Goal: Transaction & Acquisition: Purchase product/service

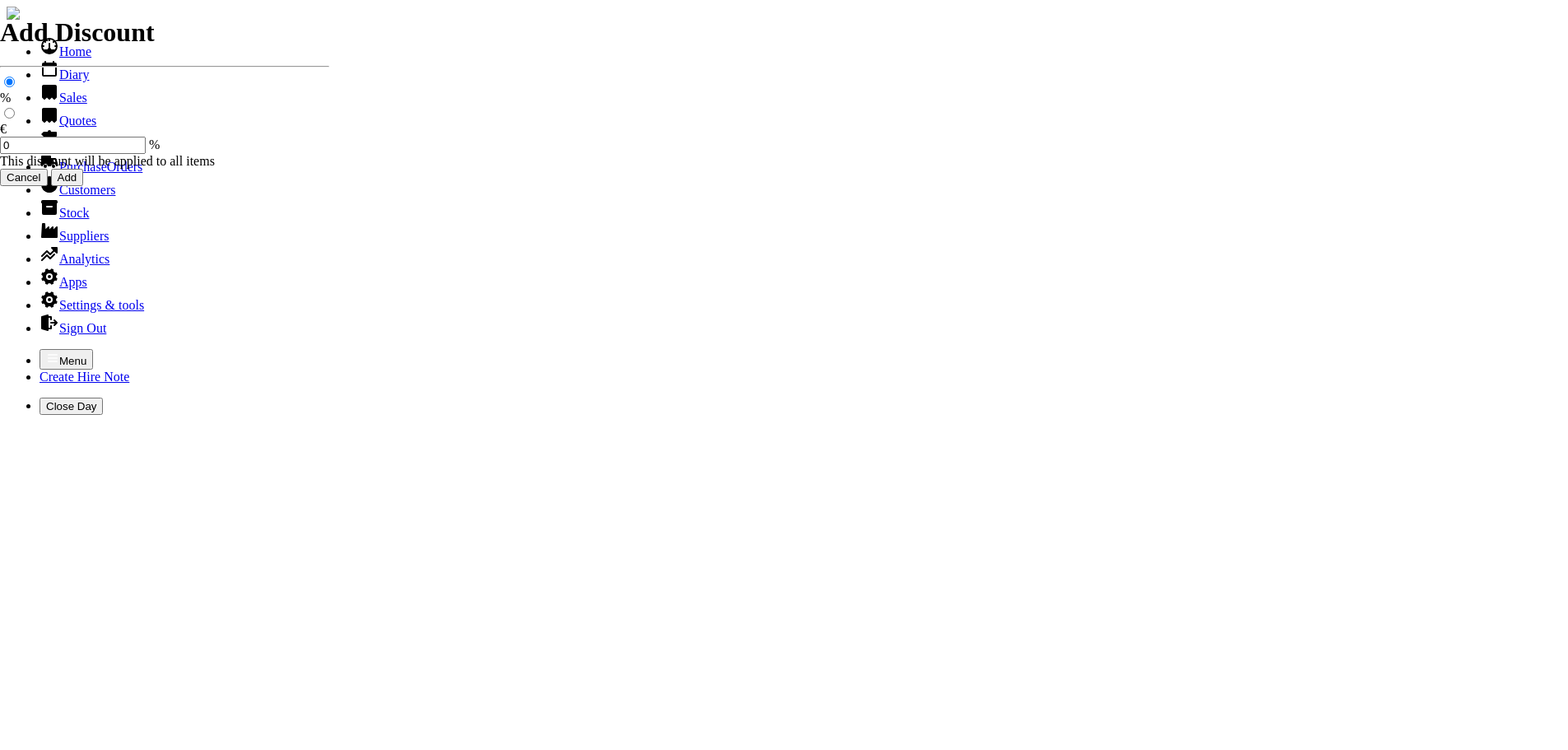
select select "HO"
click at [46, 351] on icon "button" at bounding box center [53, 358] width 13 height 13
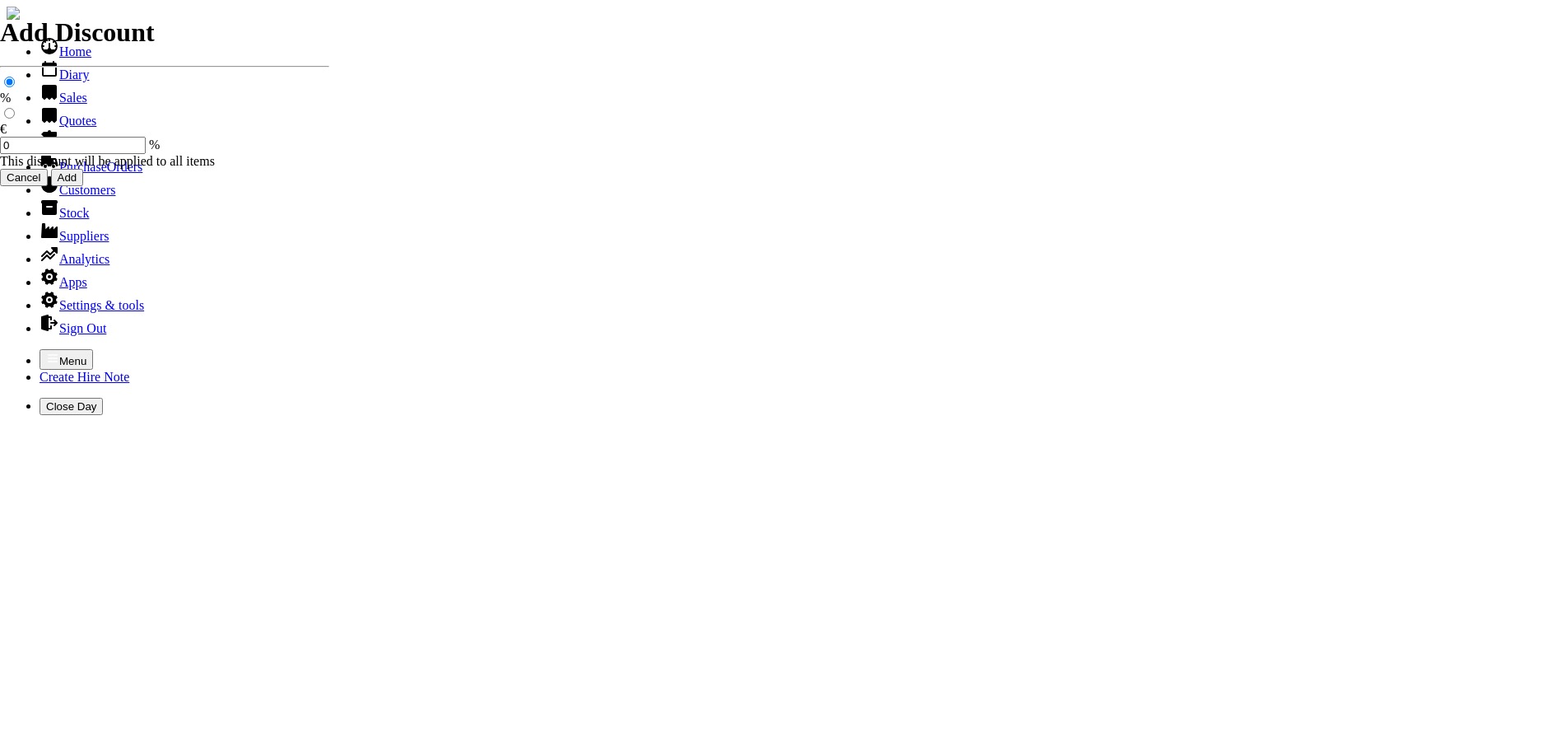
click at [70, 151] on link "Hire Notes" at bounding box center [78, 144] width 78 height 14
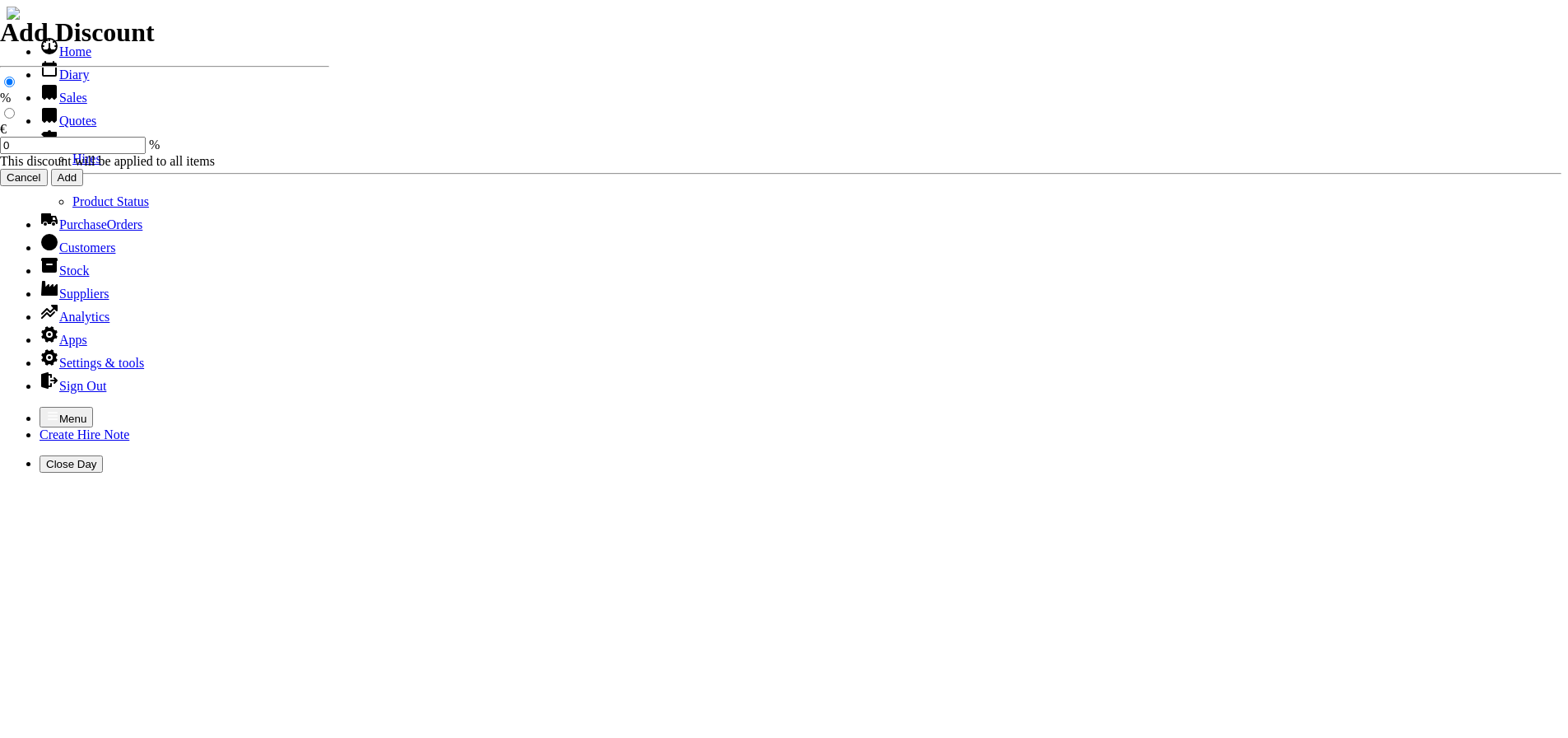
click at [72, 165] on link "Hires" at bounding box center [87, 159] width 29 height 14
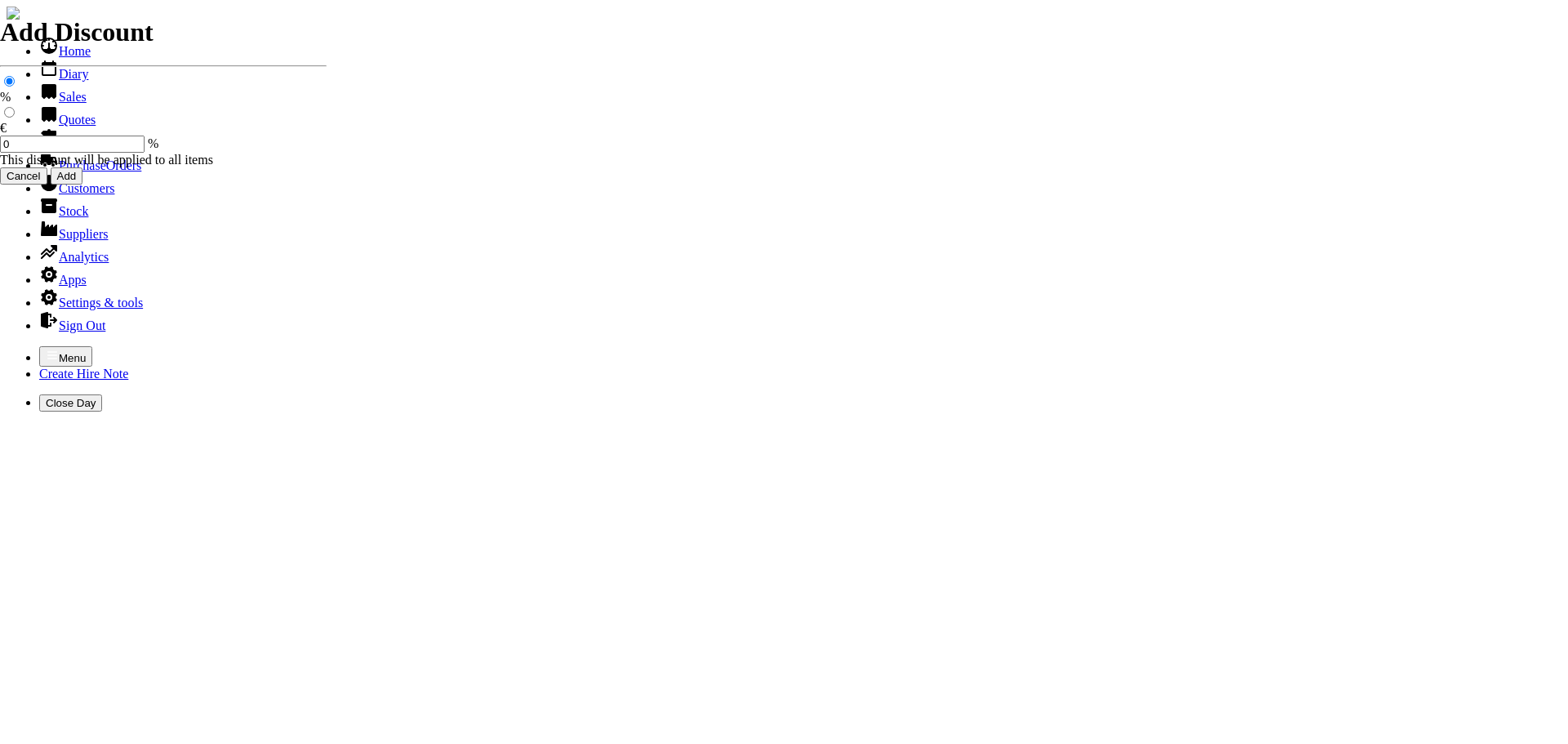
type input "[PERSON_NAME]"
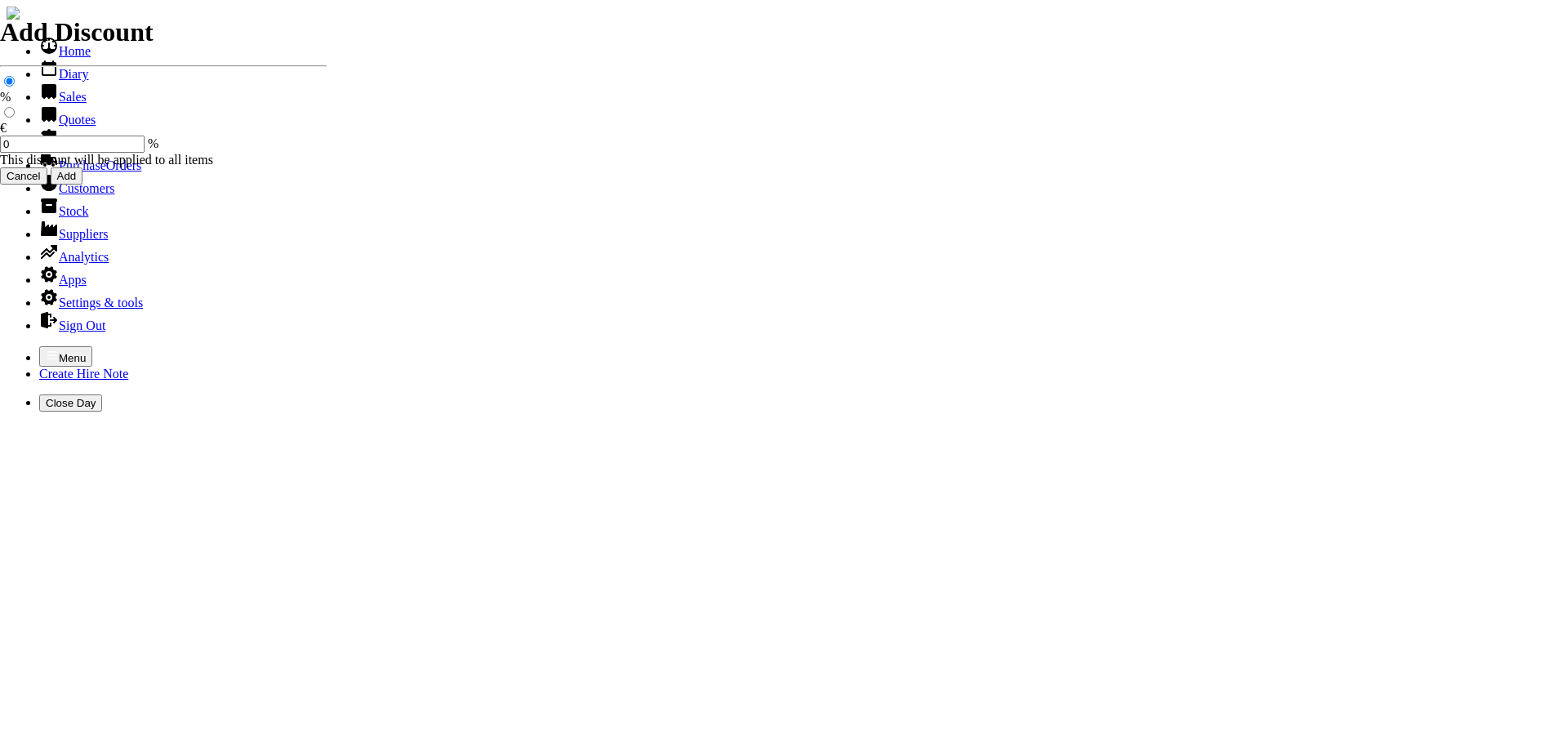
type input "P"
type input "V"
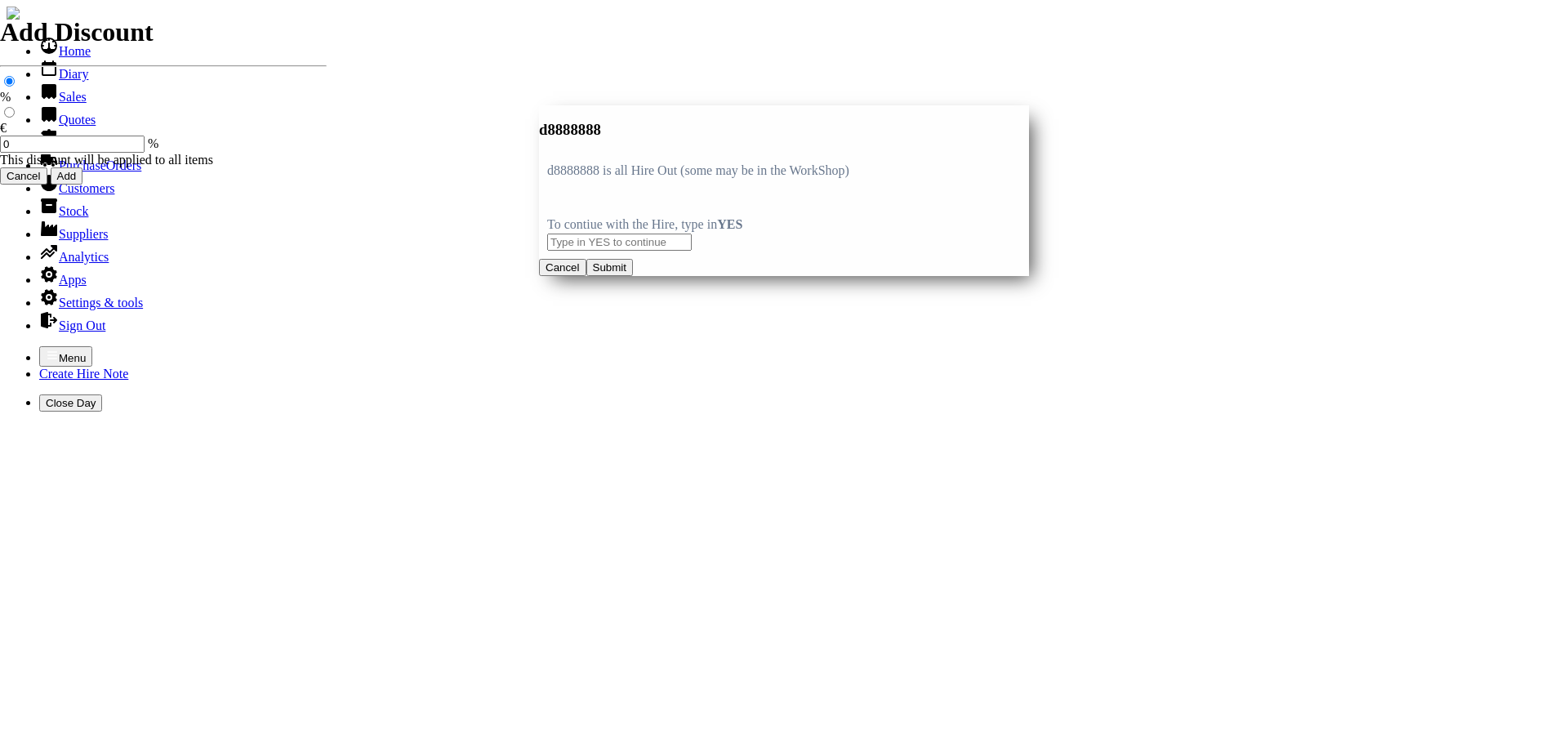
click at [587, 276] on button "Cancel" at bounding box center [563, 267] width 48 height 17
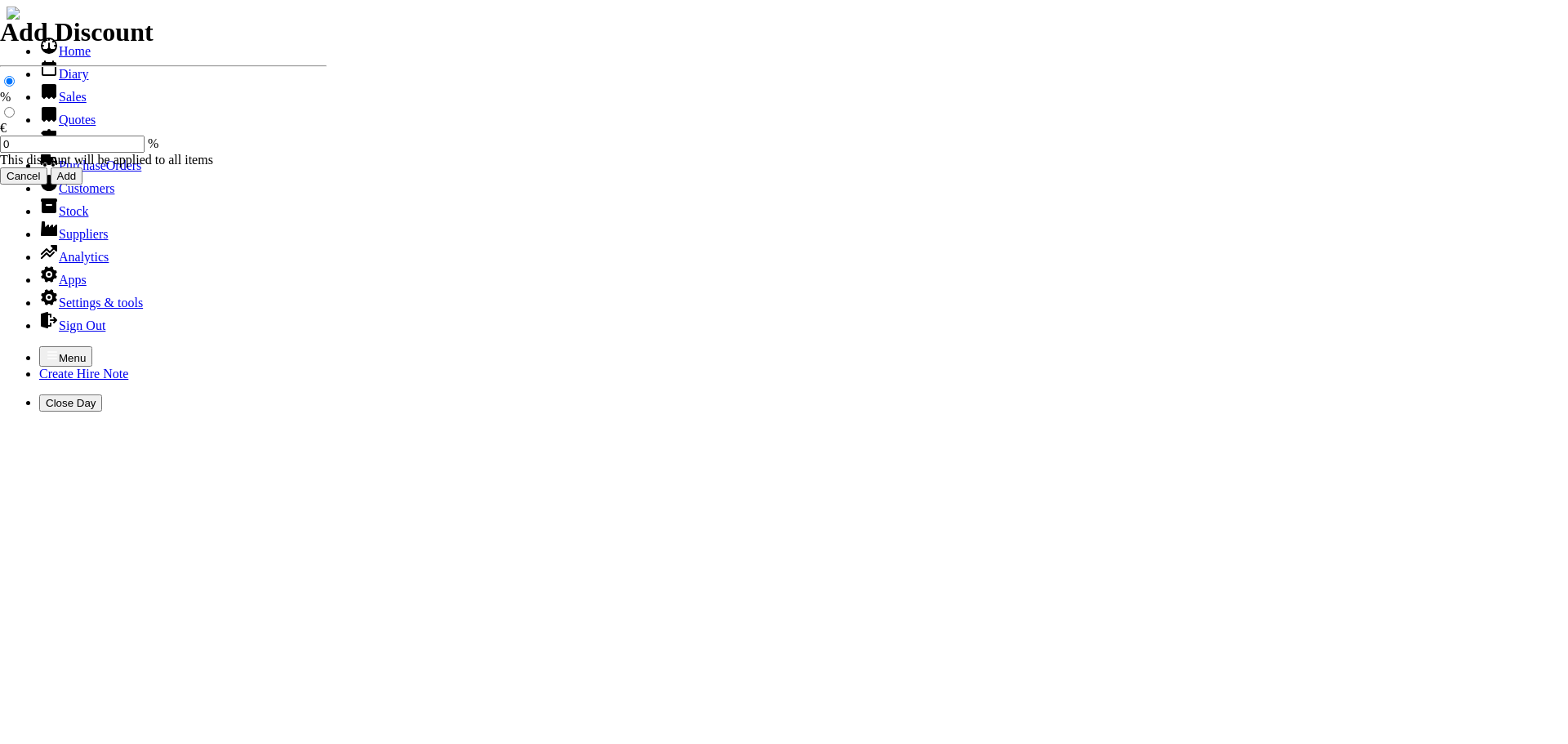
type input "d"
type input "HIRE OF GOODS"
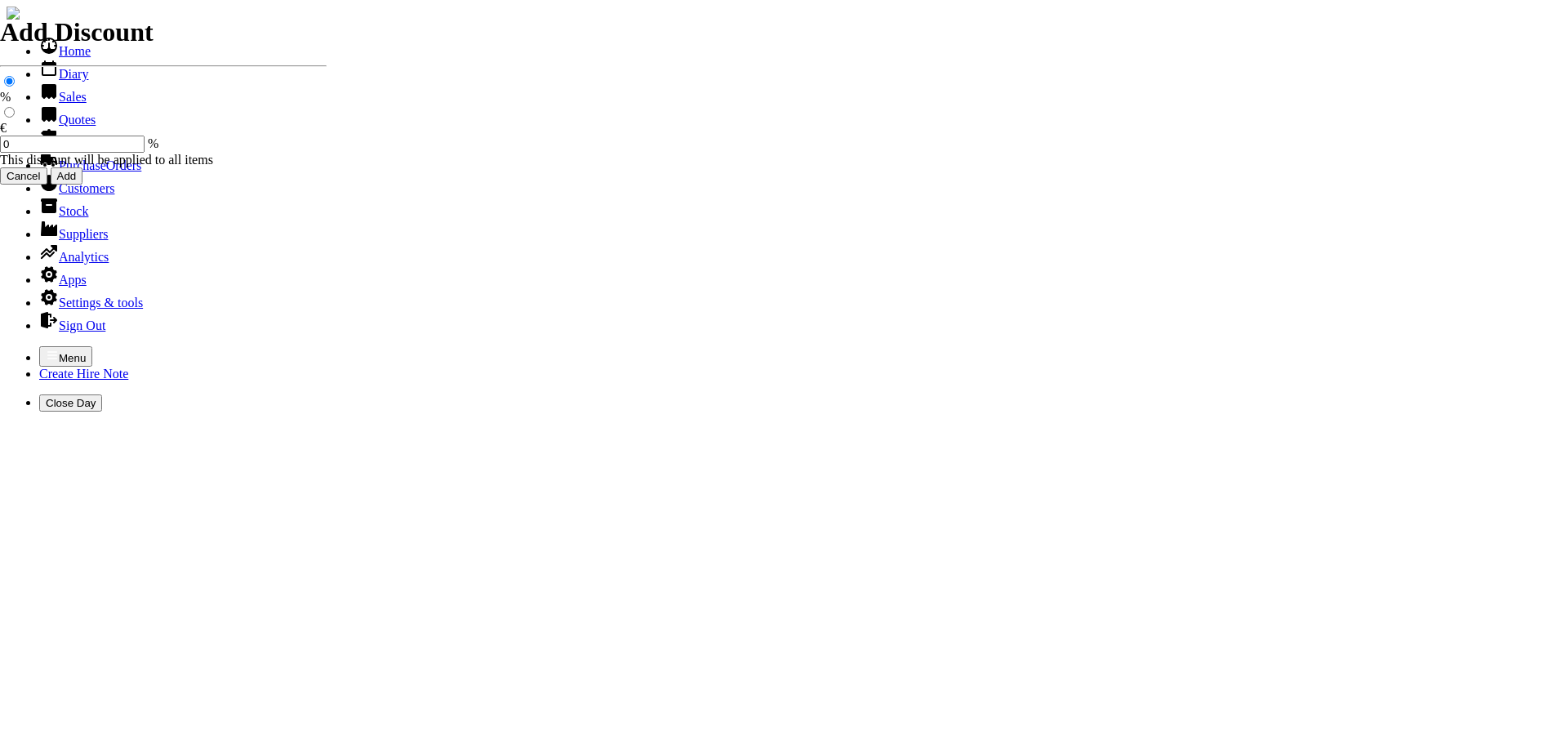
type input "H"
type input "2"
type input "2" PETROL POKER VIBRATOR"
type input "40.00"
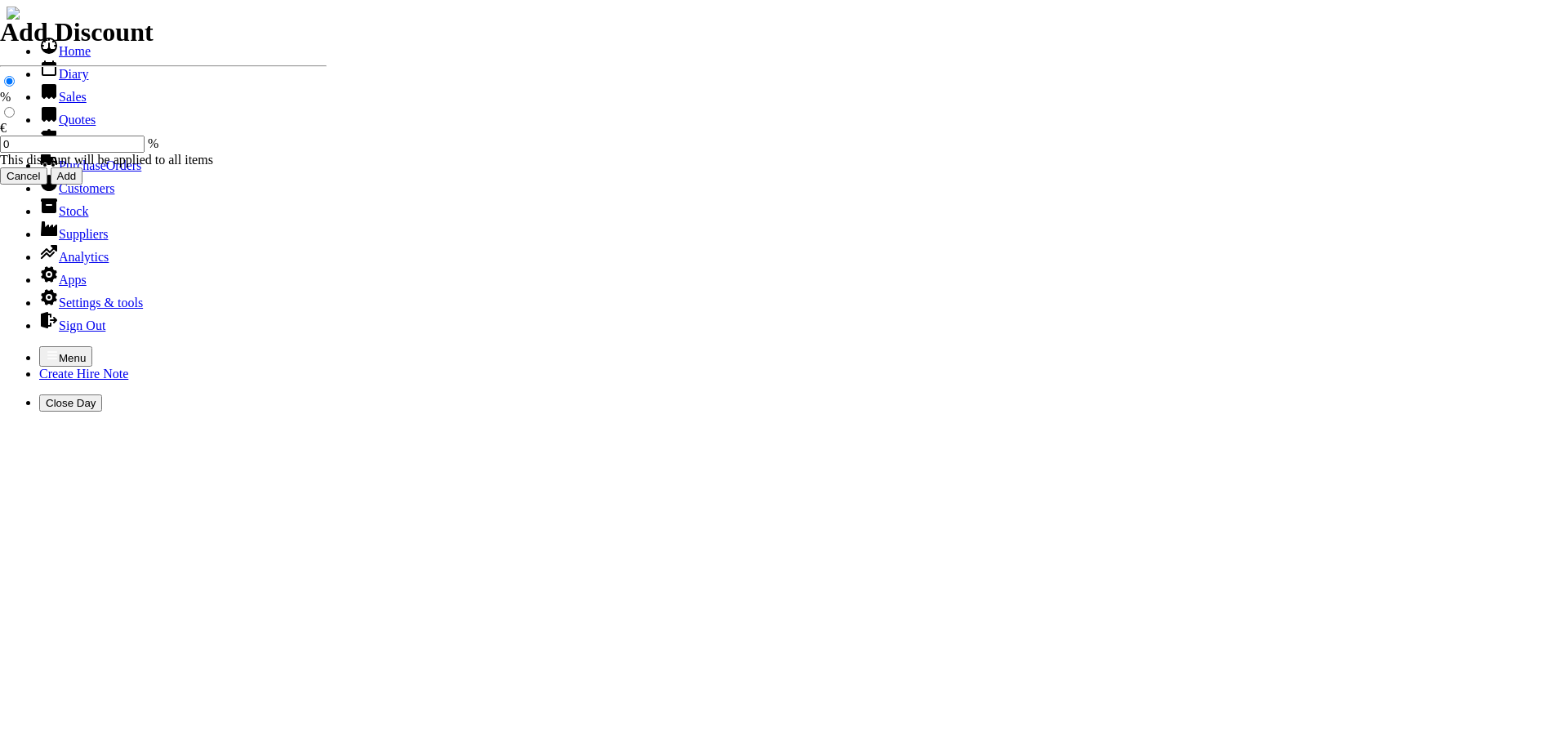
type input "[DATE]"
type input "440000716"
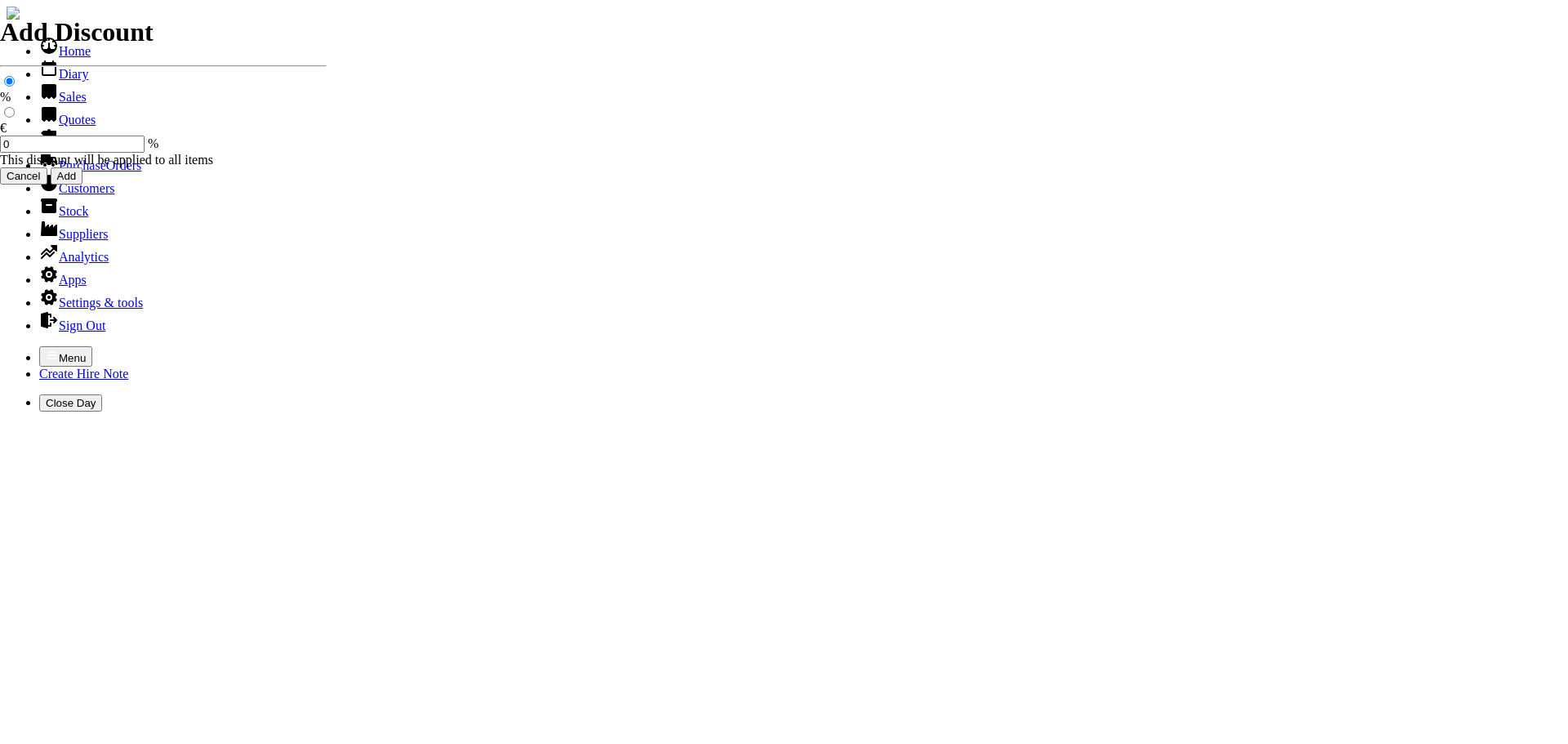
type input "[EMAIL_ADDRESS][DOMAIN_NAME]"
type input "[PERSON_NAME]"
